Goal: Transaction & Acquisition: Purchase product/service

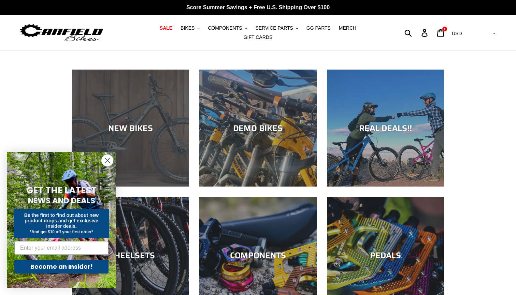
click at [148, 187] on div "NEW BIKES" at bounding box center [130, 187] width 117 height 0
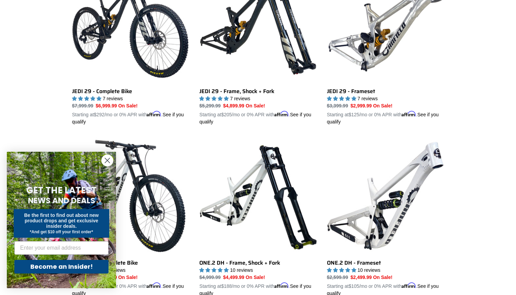
scroll to position [223, 0]
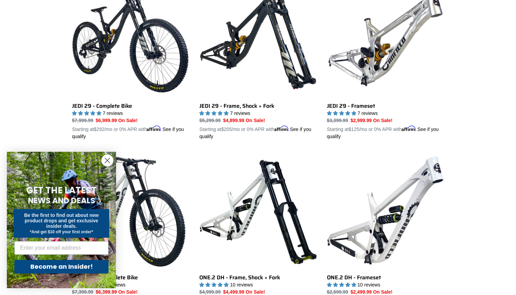
click at [106, 162] on icon "Close dialog" at bounding box center [107, 160] width 5 height 5
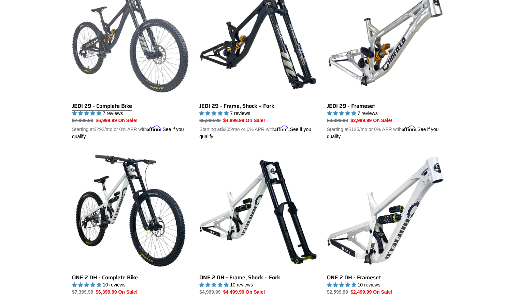
click at [89, 40] on link "JEDI 29 - Complete Bike" at bounding box center [130, 61] width 117 height 160
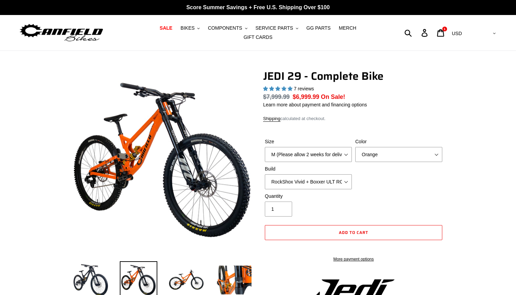
select select "highest-rating"
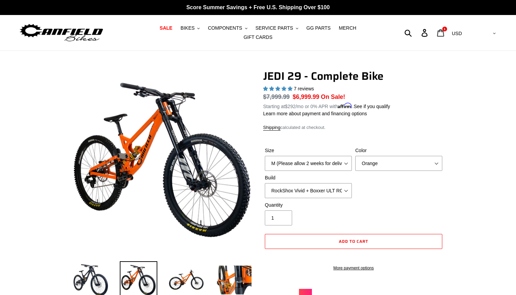
click at [449, 26] on link "Cart 1 item" at bounding box center [441, 33] width 16 height 15
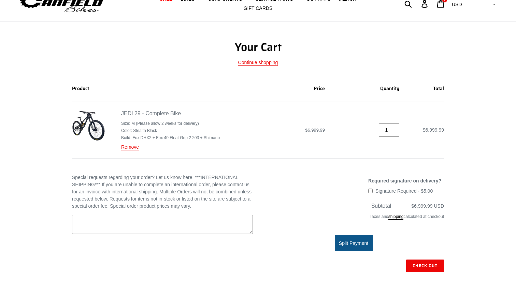
scroll to position [30, 0]
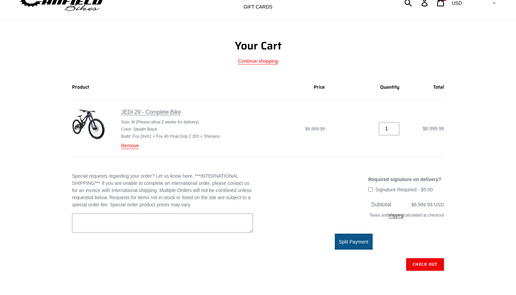
click at [160, 109] on link "JEDI 29 - Complete Bike" at bounding box center [151, 112] width 60 height 6
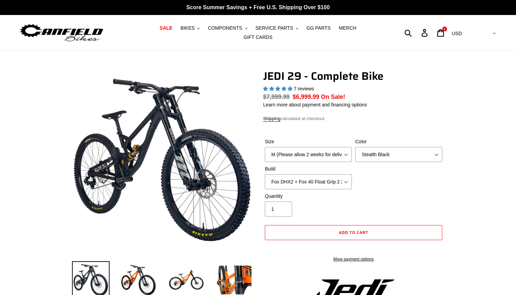
select select "highest-rating"
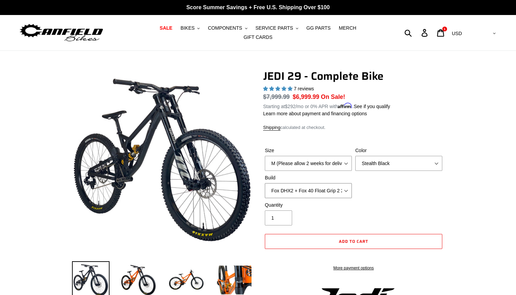
click at [328, 187] on select "RockShox Vivid + Boxxer ULT RC2 C3 200 + SRAM XO RockShox Vivid + Boxxer ULT RC…" at bounding box center [308, 190] width 87 height 15
select select "EXT [PERSON_NAME] V3 + EXT Vaia 200 + Shimano"
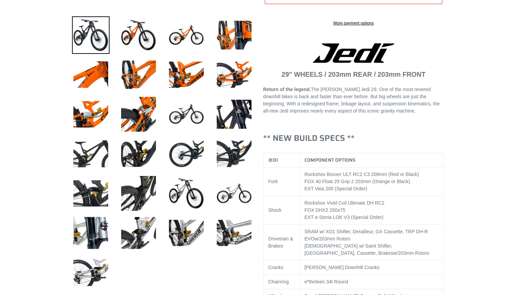
scroll to position [244, 0]
